Goal: Information Seeking & Learning: Learn about a topic

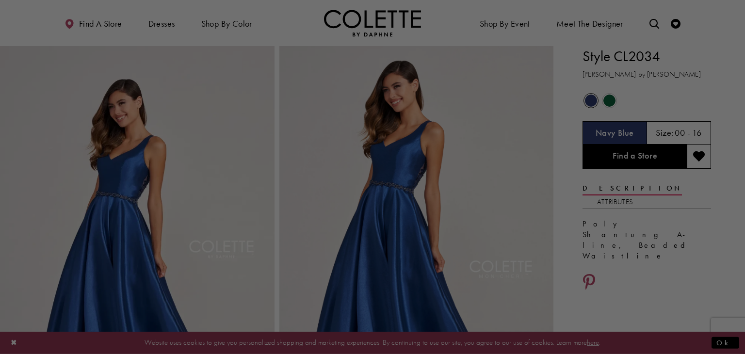
click at [234, 11] on div at bounding box center [376, 178] width 752 height 357
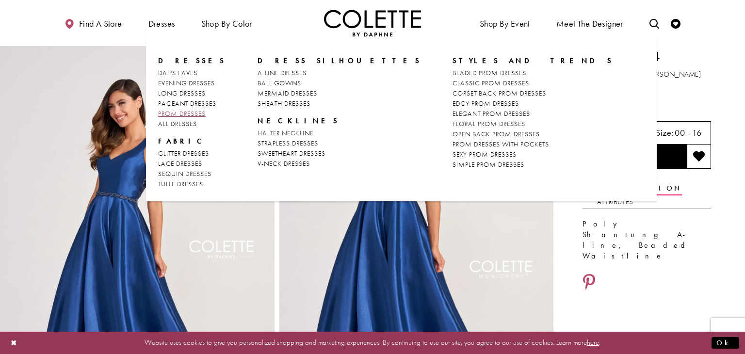
click at [192, 111] on span "PROM DRESSES" at bounding box center [182, 113] width 48 height 9
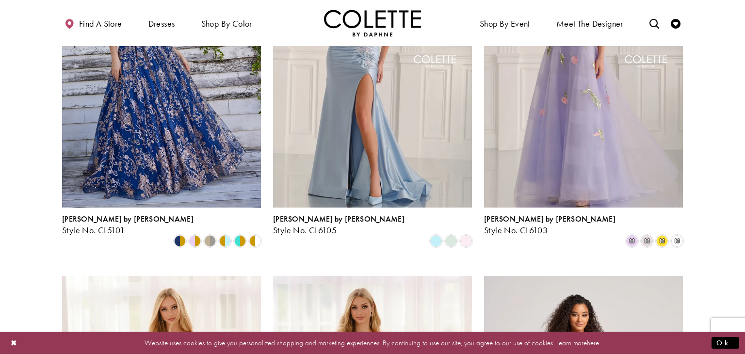
scroll to position [378, 0]
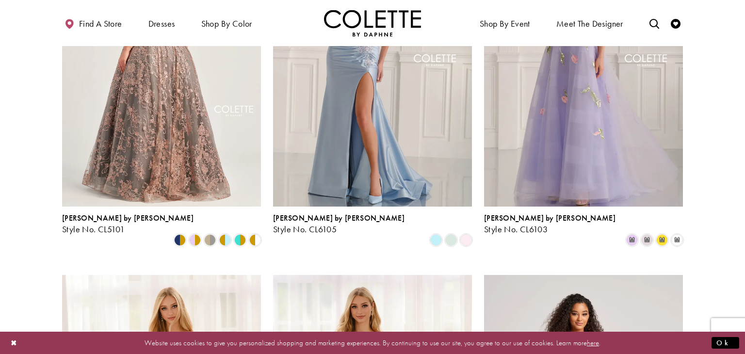
click at [128, 138] on img "Visit Colette by Daphne Style No. CL5101 Page" at bounding box center [161, 61] width 199 height 289
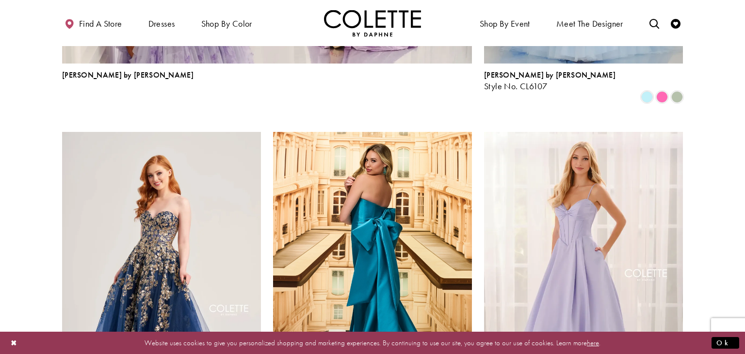
scroll to position [1197, 0]
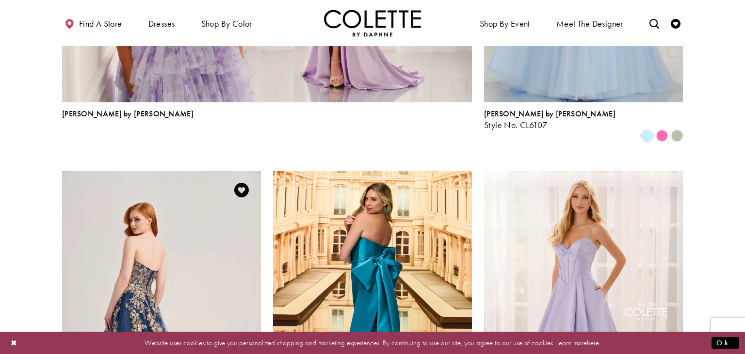
click at [123, 268] on img "Visit Colette by Daphne Style No. CL5136 Page" at bounding box center [161, 315] width 199 height 289
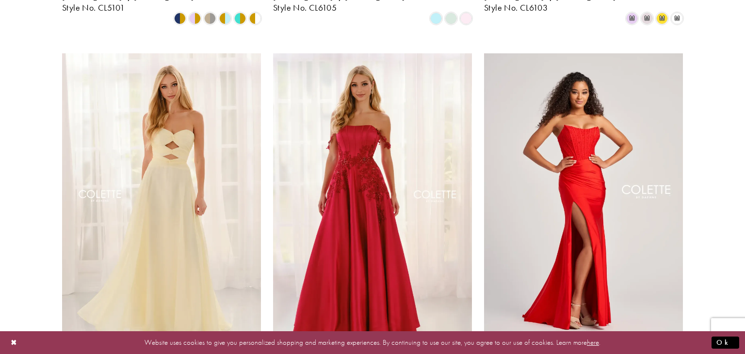
scroll to position [0, 0]
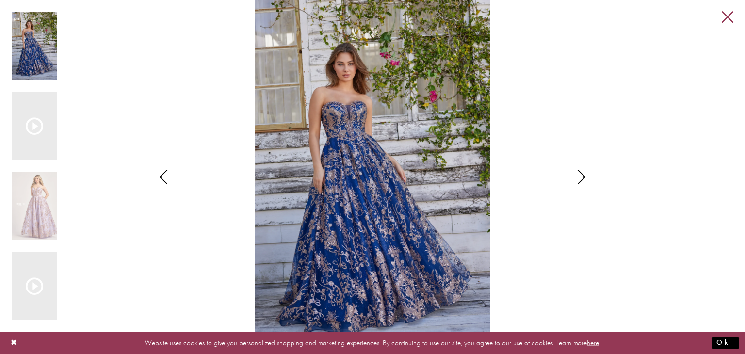
click at [729, 17] on link "Close" at bounding box center [728, 18] width 12 height 12
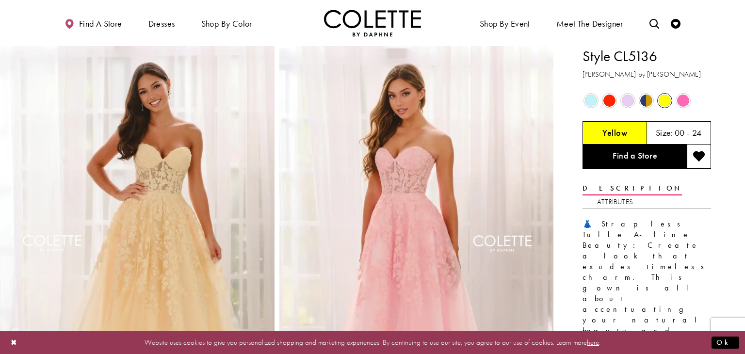
click at [682, 95] on span "Product color controls state depends on size chosen" at bounding box center [683, 101] width 12 height 12
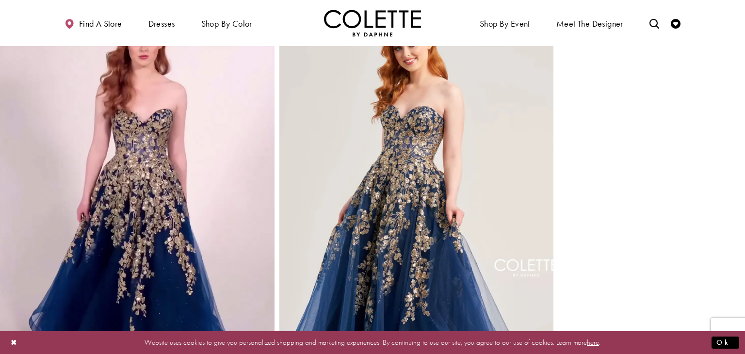
scroll to position [507, 0]
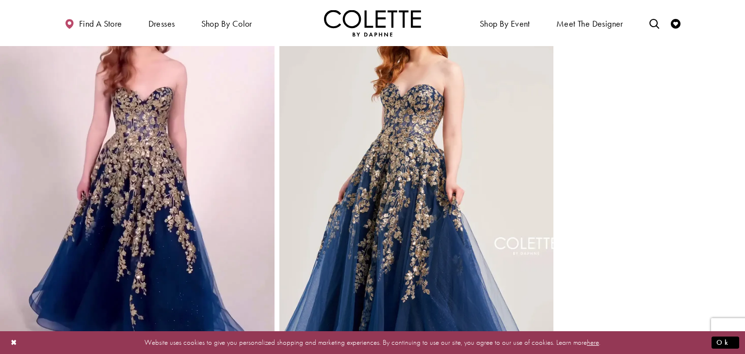
click at [176, 200] on video "Style CL5136 Colette by Daphne #2 autoplay loop mute video" at bounding box center [137, 198] width 274 height 487
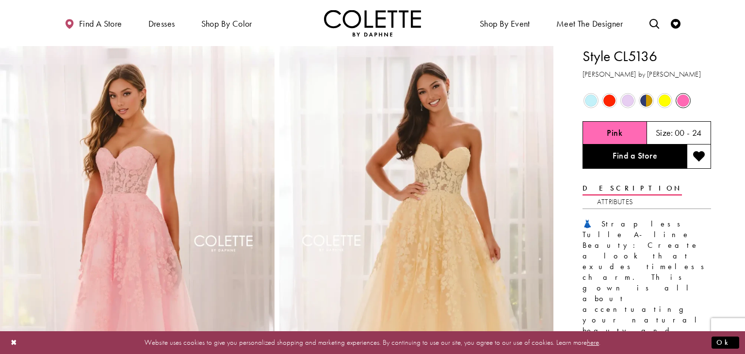
click at [641, 103] on span "Product color controls state depends on size chosen" at bounding box center [646, 101] width 12 height 12
